Goal: Book appointment/travel/reservation

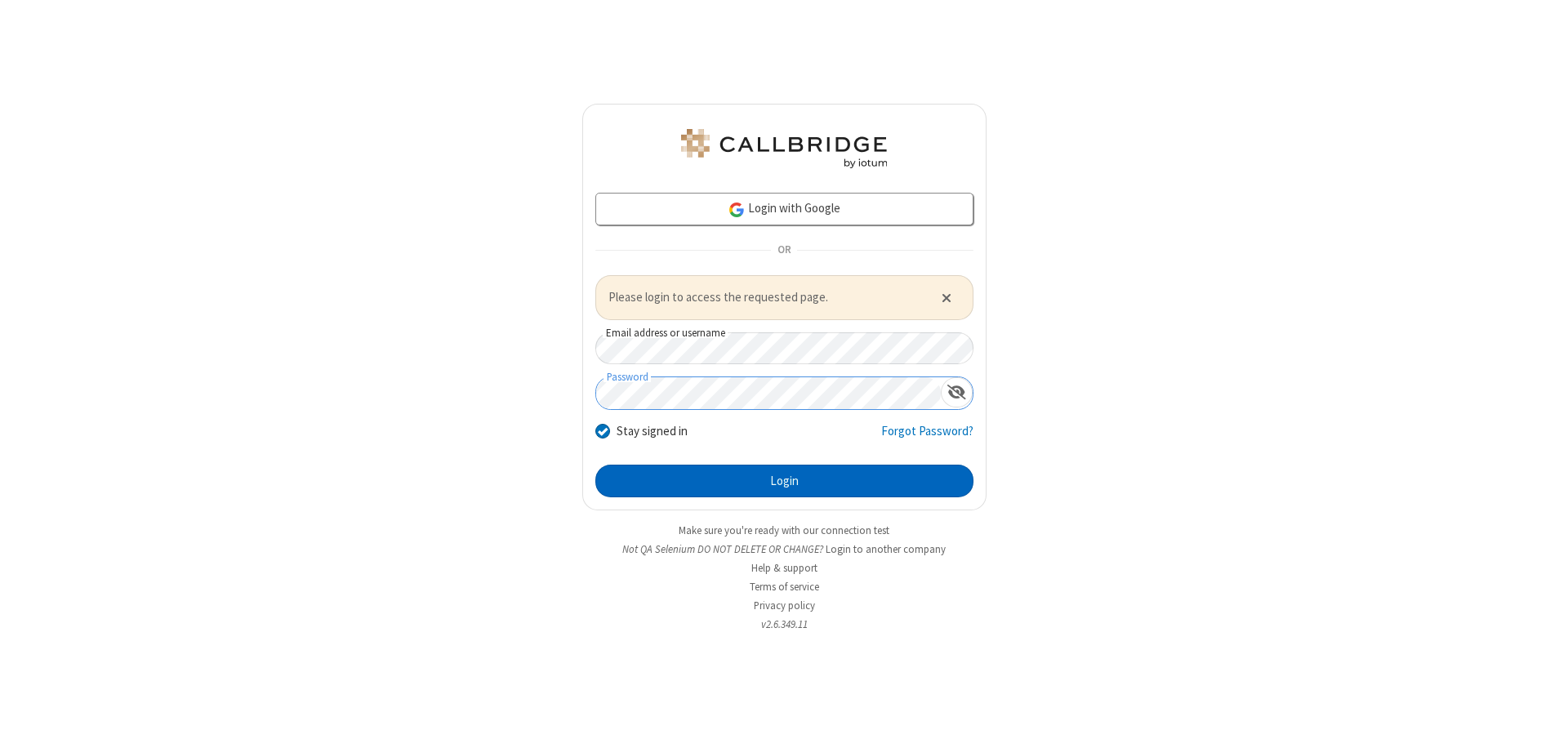
click at [784, 480] on button "Login" at bounding box center [784, 480] width 378 height 33
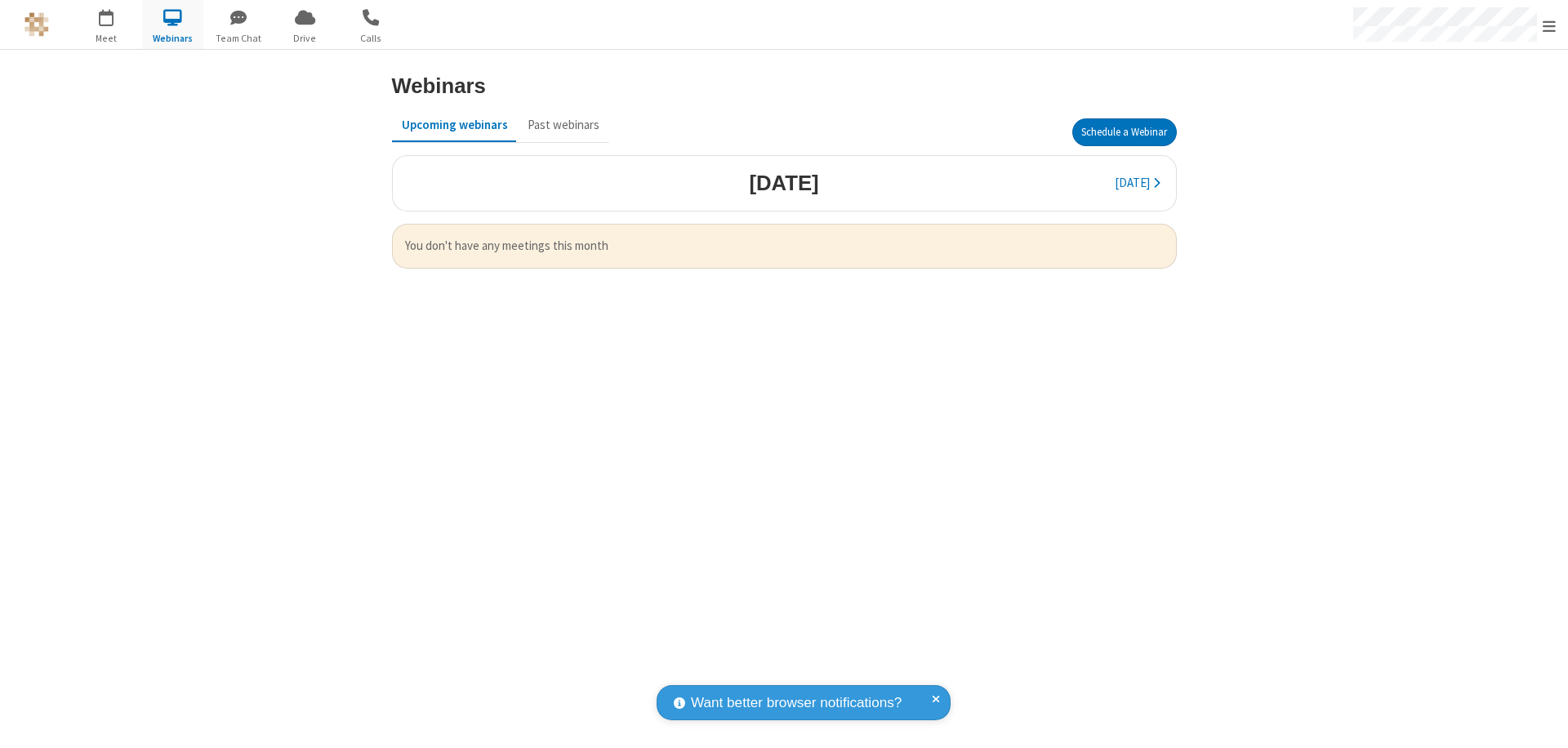
click at [1124, 132] on button "Schedule a Webinar" at bounding box center [1125, 132] width 104 height 28
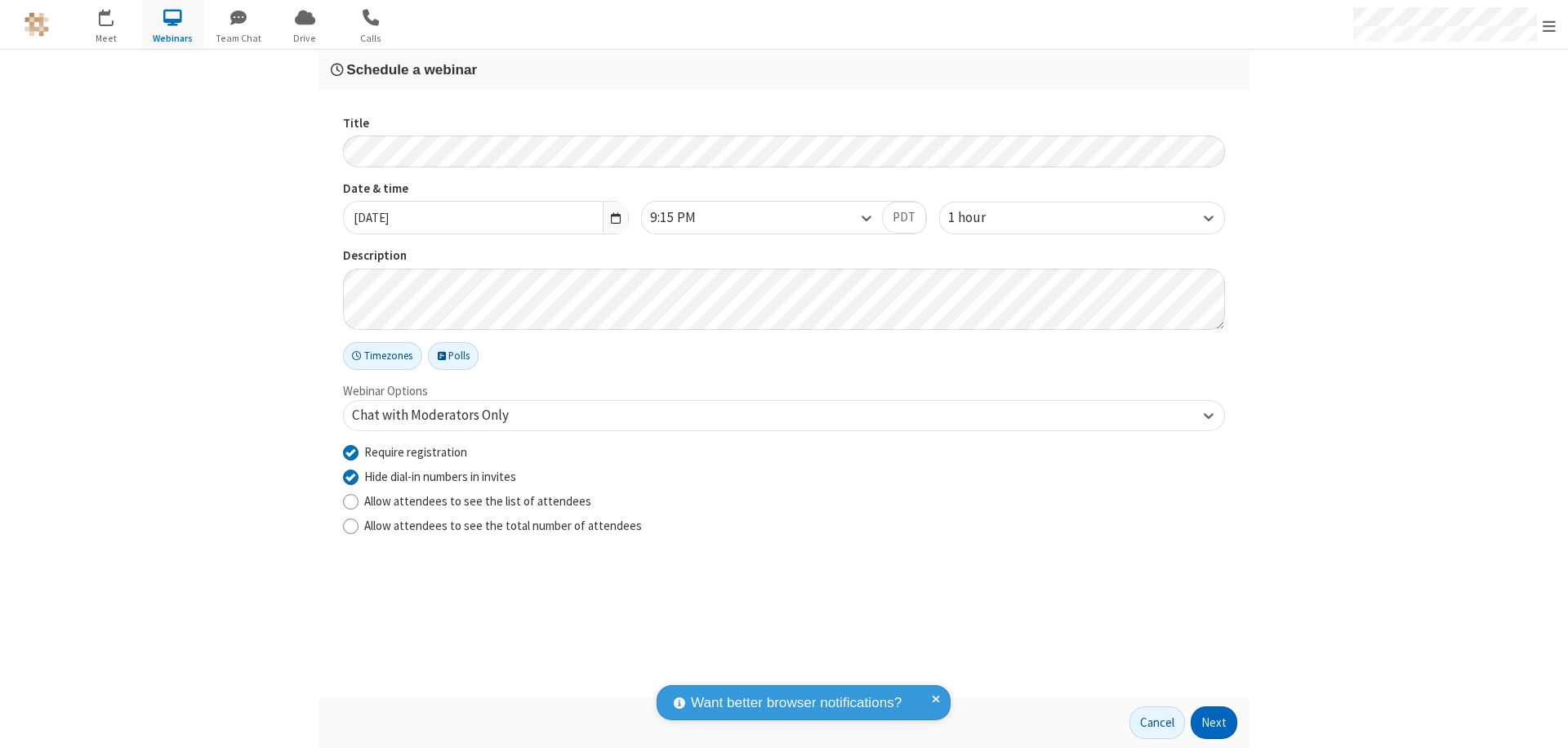
click at [1215, 723] on button "Next" at bounding box center [1214, 722] width 46 height 33
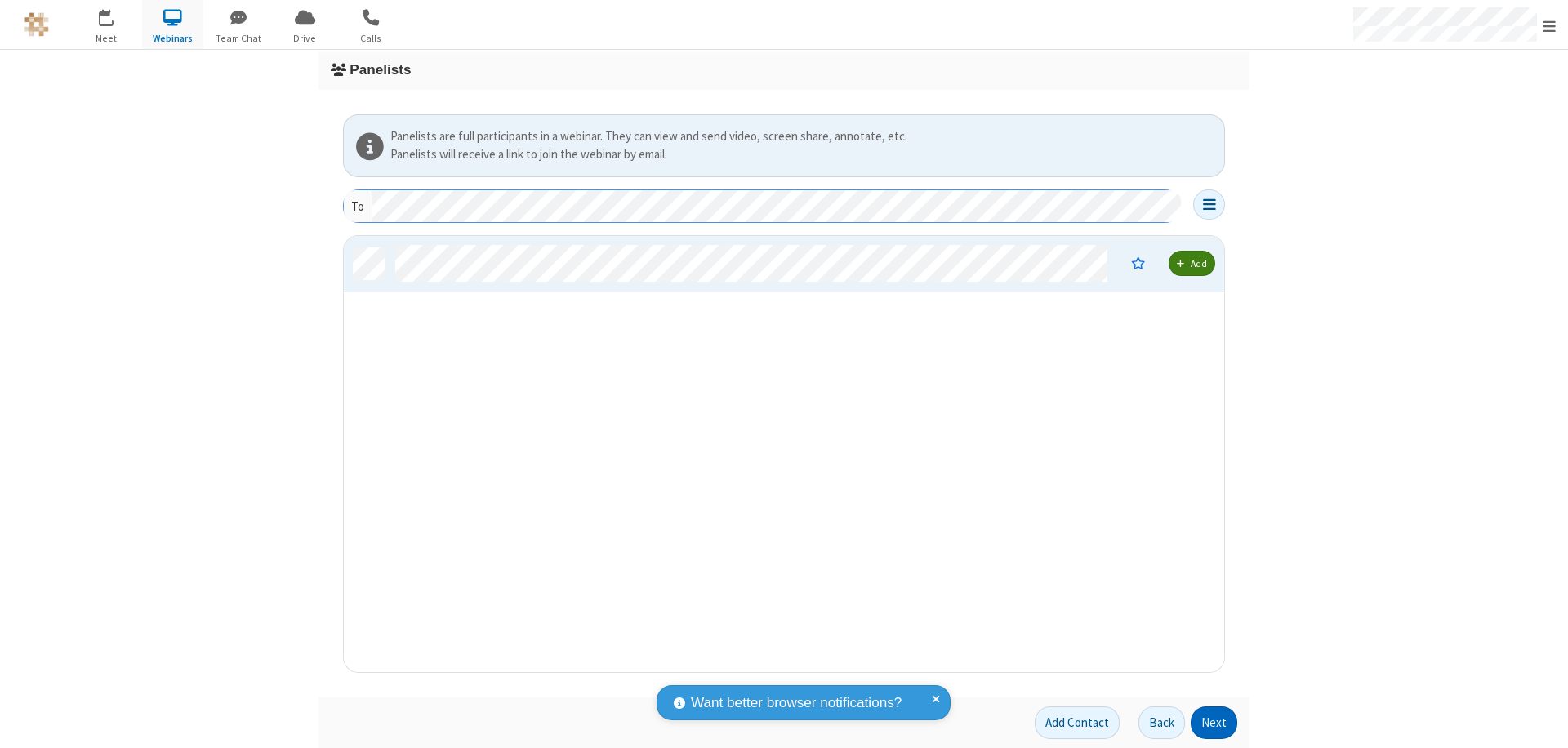
click at [1215, 723] on button "Next" at bounding box center [1214, 722] width 46 height 33
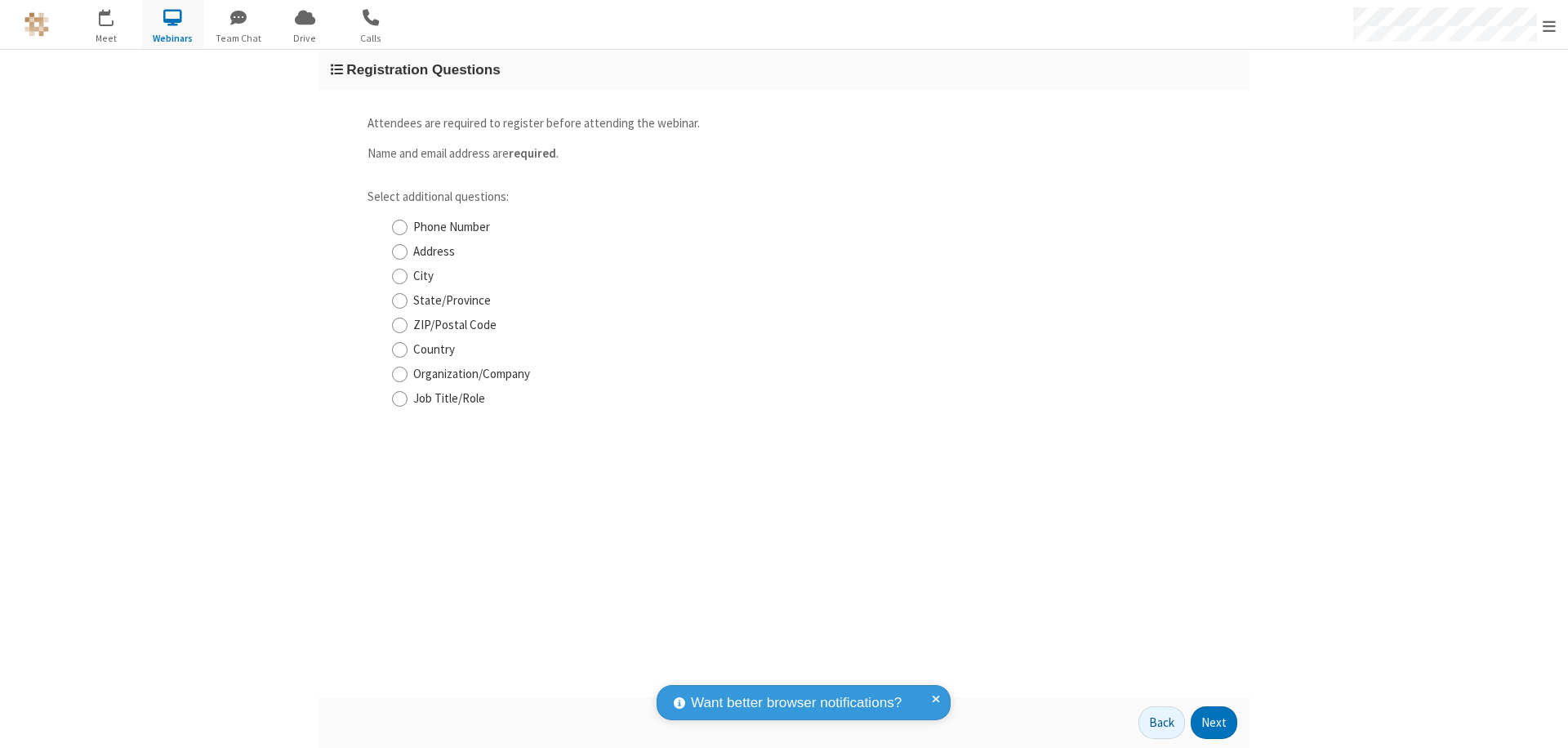
click at [400, 227] on input "Phone Number" at bounding box center [400, 227] width 16 height 17
checkbox input "true"
click at [1215, 723] on button "Next" at bounding box center [1214, 722] width 46 height 33
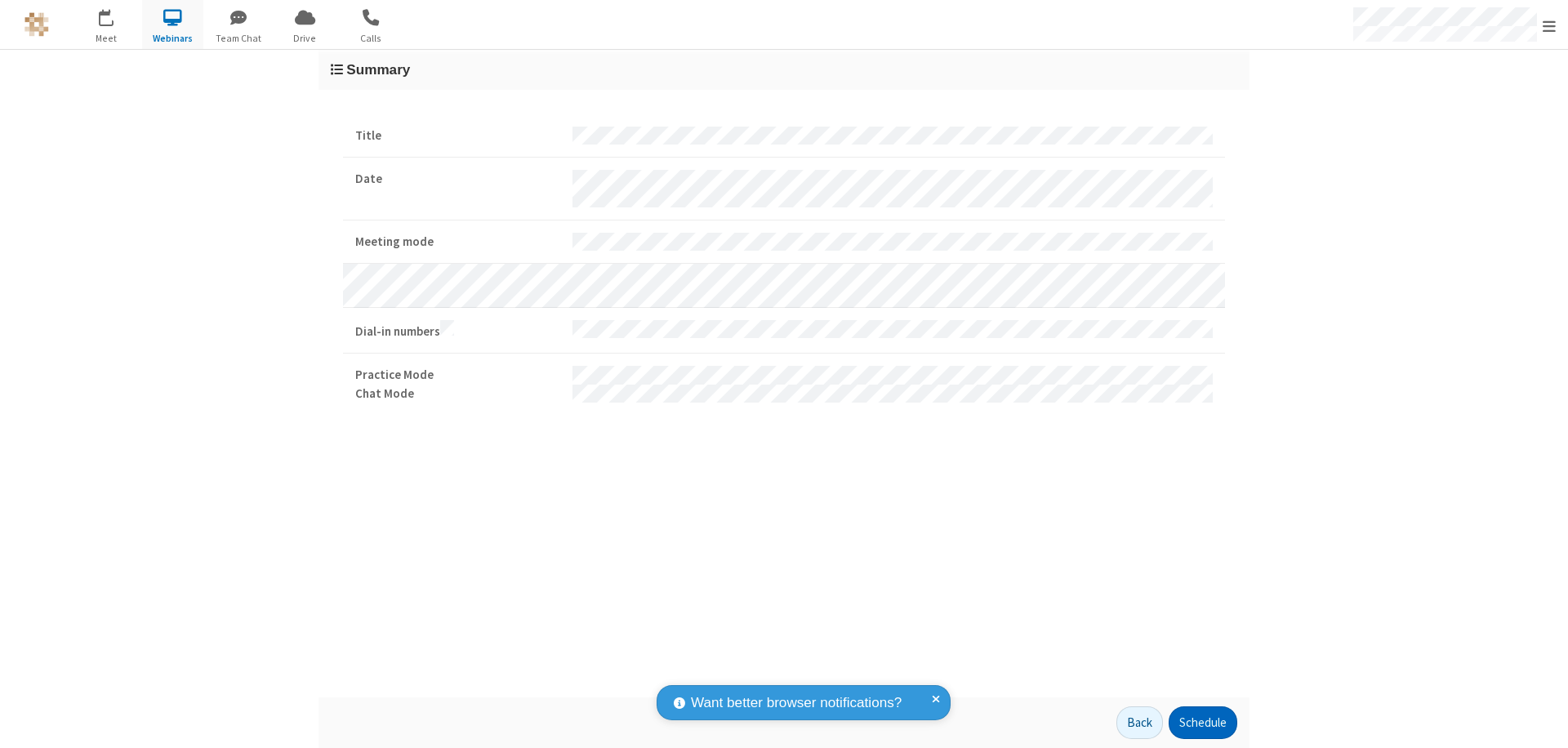
click at [1202, 723] on button "Schedule" at bounding box center [1203, 722] width 69 height 33
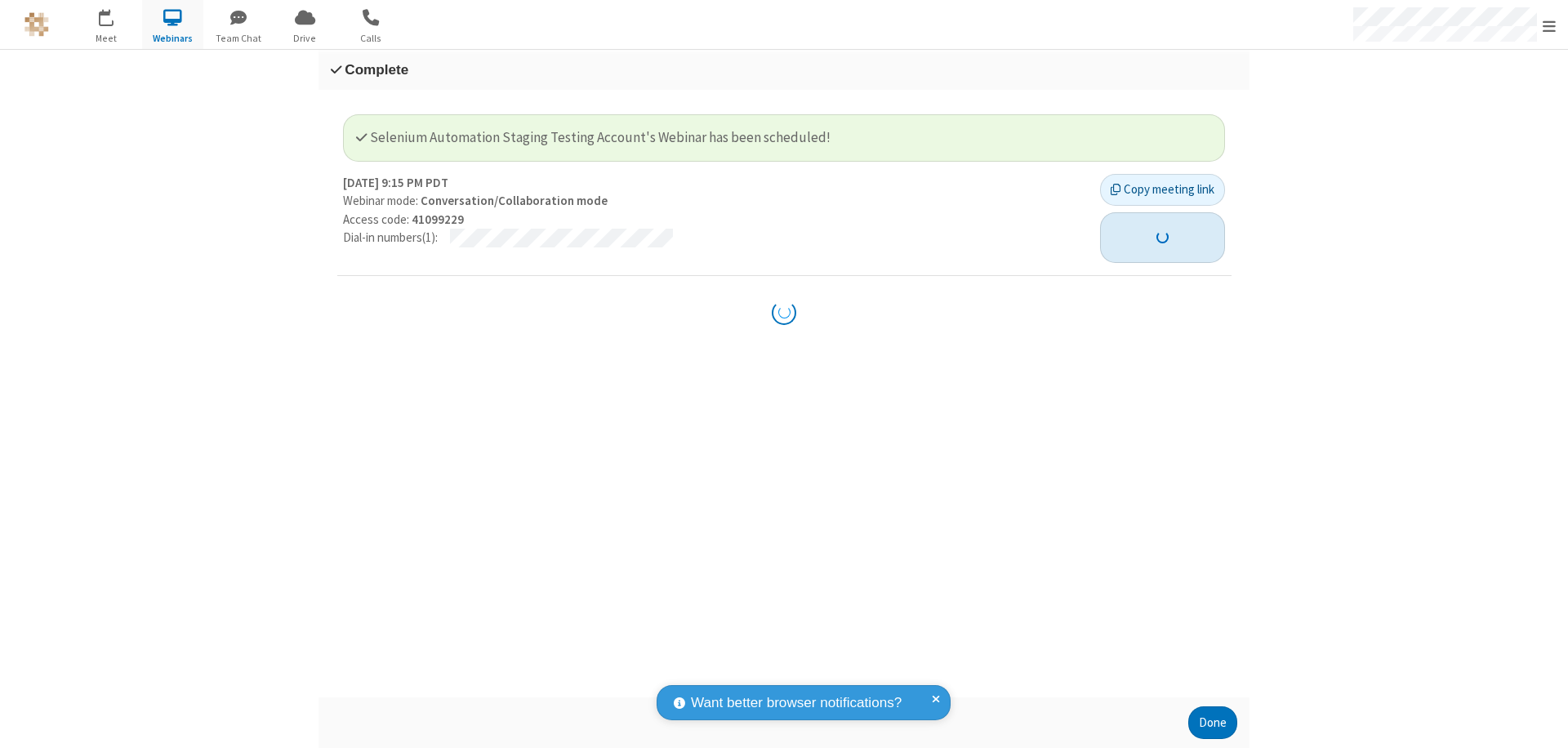
click at [1153, 228] on button "button" at bounding box center [1163, 237] width 125 height 50
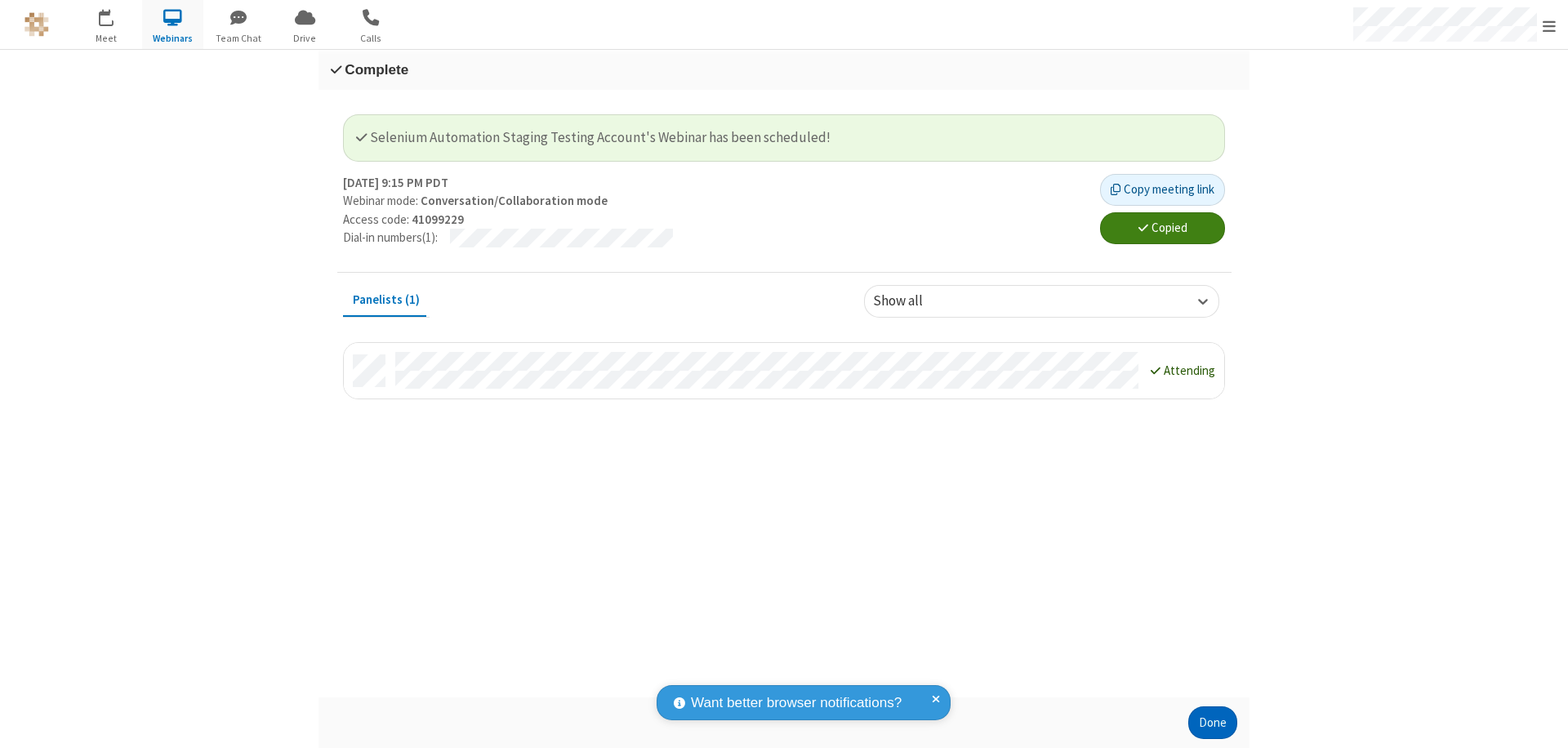
click at [1213, 723] on button "Done" at bounding box center [1212, 722] width 49 height 33
